Goal: Information Seeking & Learning: Understand process/instructions

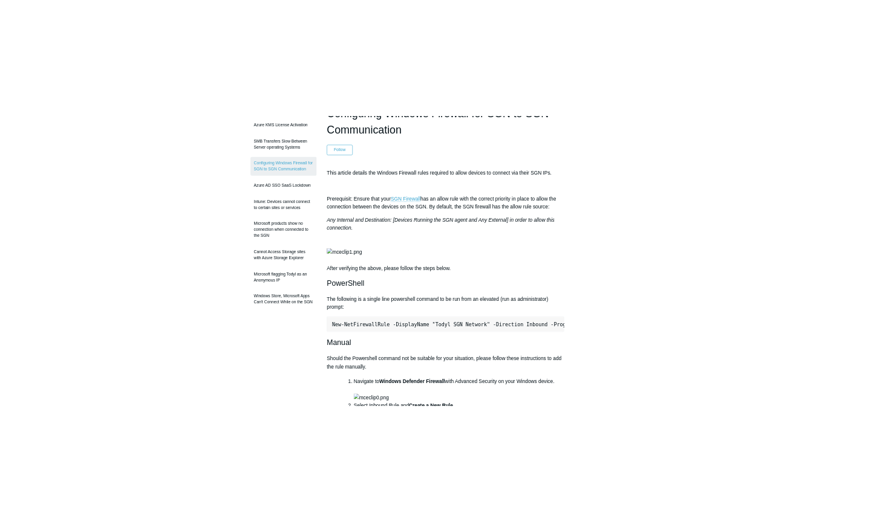
scroll to position [102, 0]
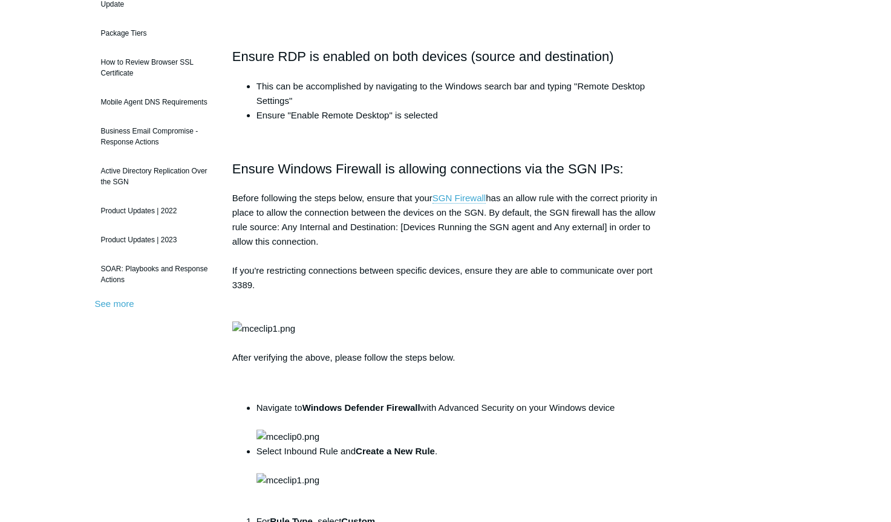
scroll to position [239, 0]
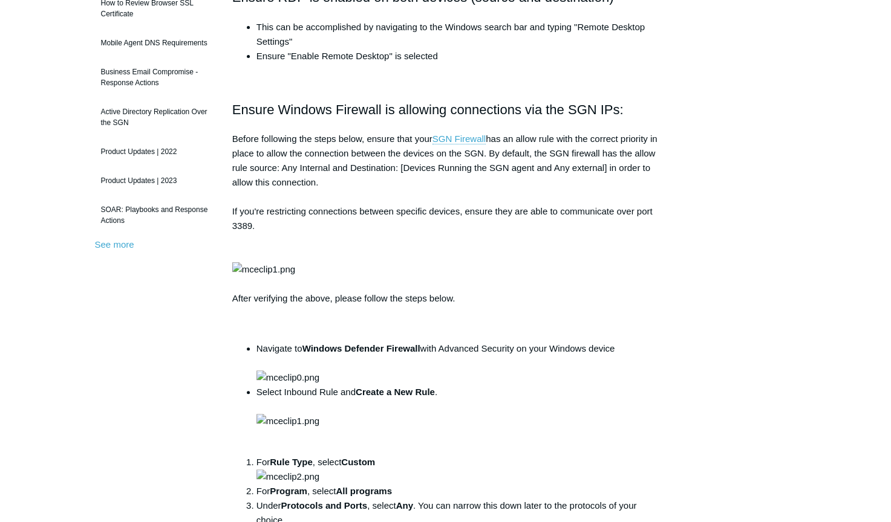
click at [287, 306] on p "Before following the steps below, ensure that your SGN Firewall has an allow ru…" at bounding box center [445, 219] width 427 height 174
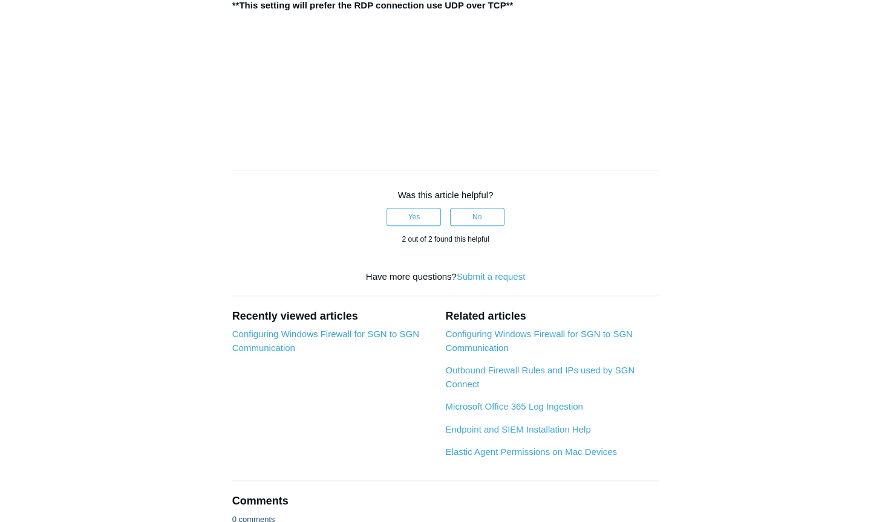
scroll to position [1386, 0]
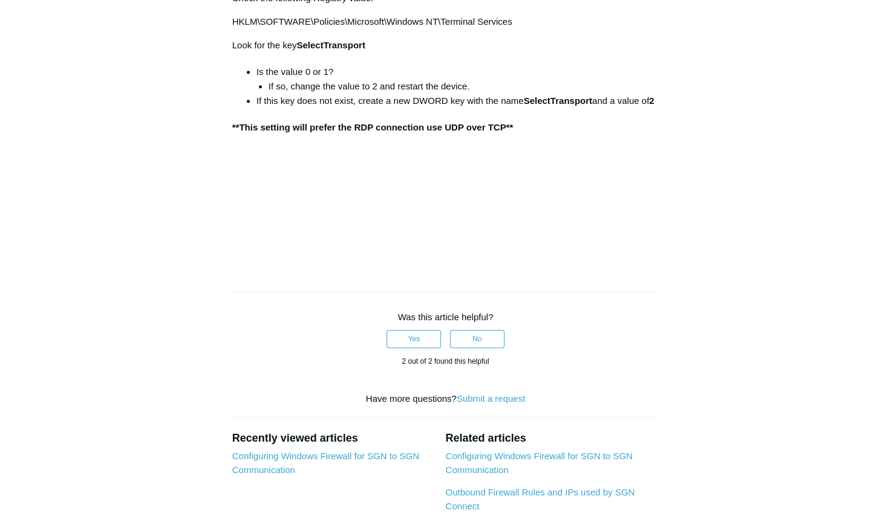
scroll to position [1274, 0]
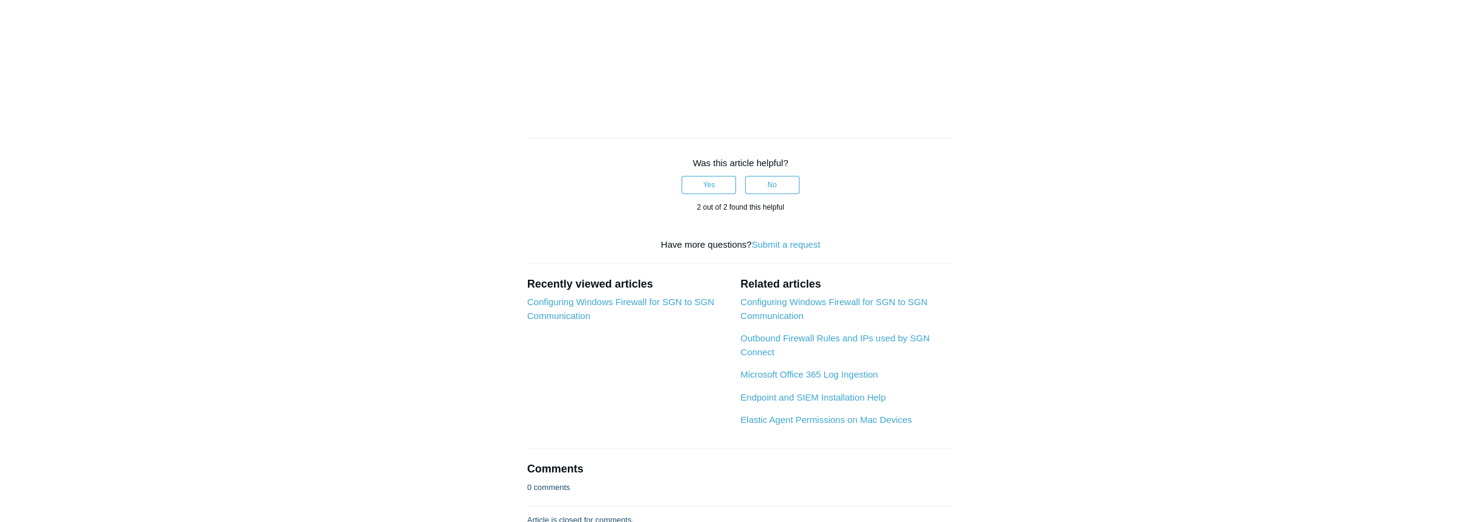
scroll to position [1400, 0]
